Goal: Find specific page/section: Find specific page/section

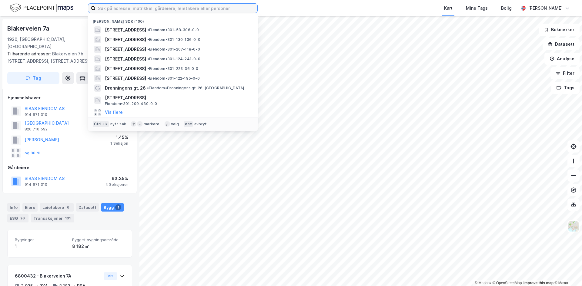
click at [150, 5] on input at bounding box center [176, 8] width 162 height 9
paste input "[STREET_ADDRESS]"
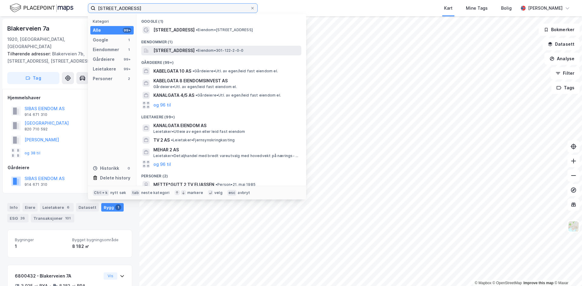
type input "[STREET_ADDRESS]"
click at [190, 49] on span "[STREET_ADDRESS]" at bounding box center [173, 50] width 41 height 7
